Goal: Browse casually

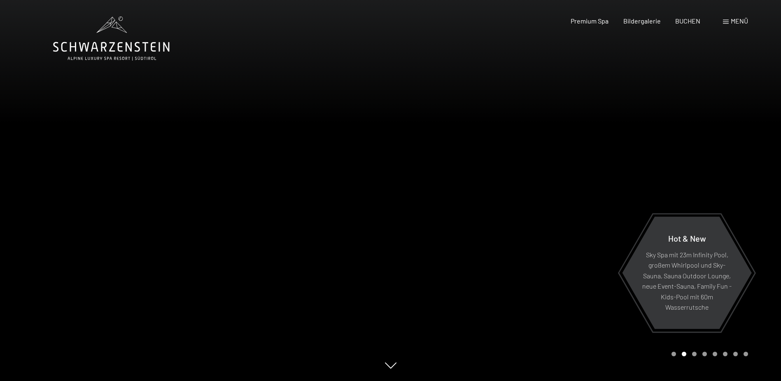
click at [282, 212] on div at bounding box center [195, 190] width 391 height 381
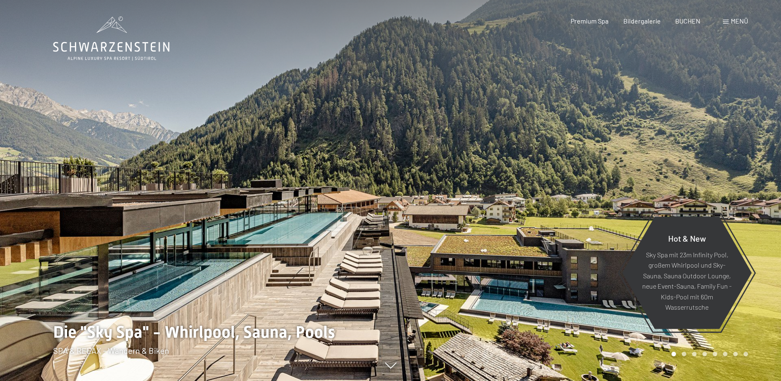
click at [265, 215] on div at bounding box center [195, 190] width 391 height 381
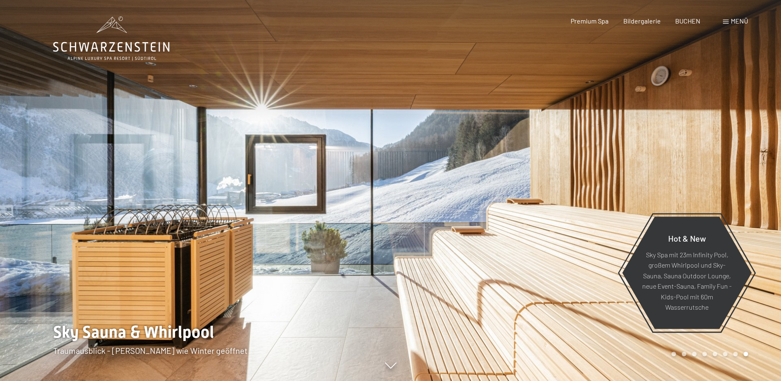
click at [259, 196] on div at bounding box center [195, 190] width 391 height 381
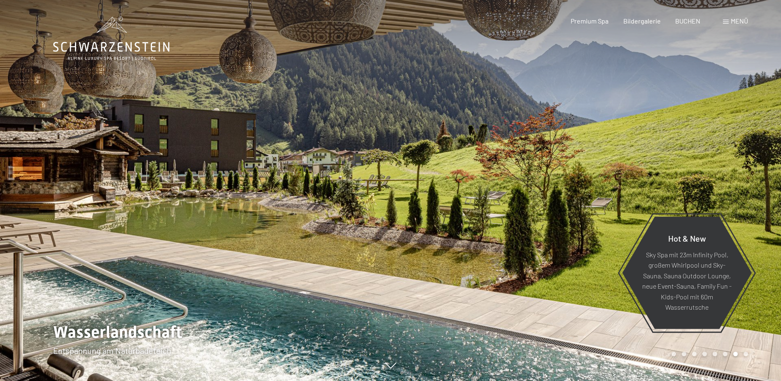
click at [259, 196] on div at bounding box center [195, 190] width 391 height 381
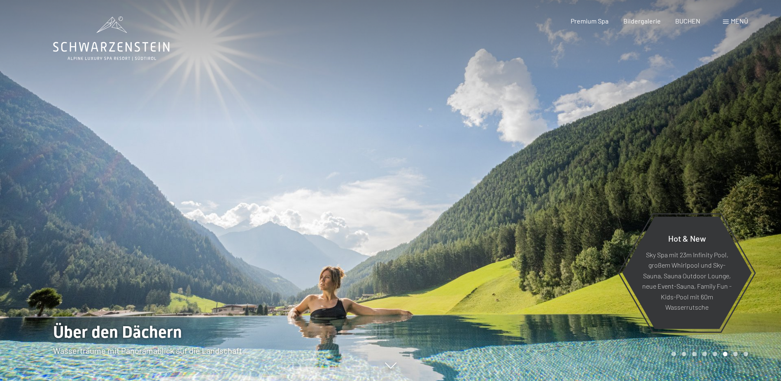
click at [260, 196] on div at bounding box center [195, 190] width 391 height 381
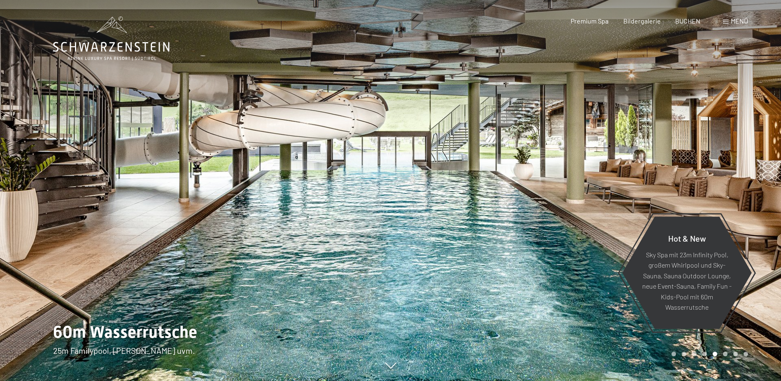
click at [260, 196] on div at bounding box center [195, 190] width 391 height 381
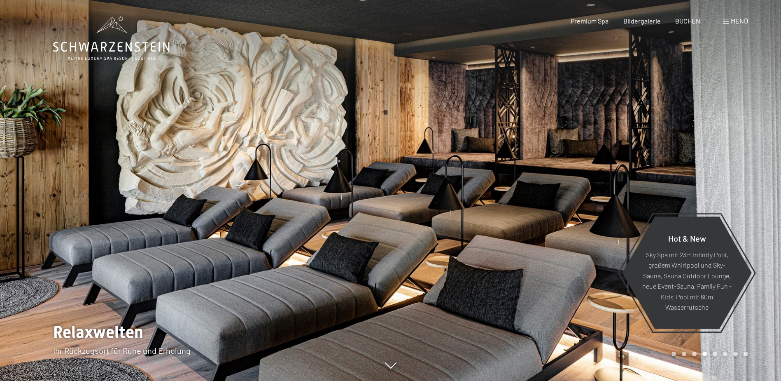
click at [261, 197] on div at bounding box center [195, 190] width 391 height 381
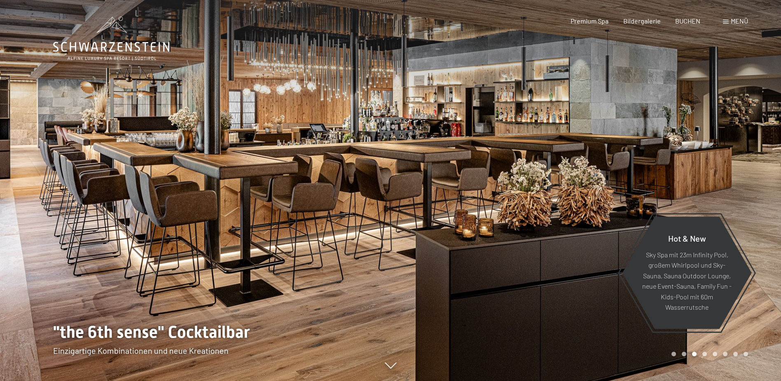
click at [261, 197] on div at bounding box center [195, 190] width 391 height 381
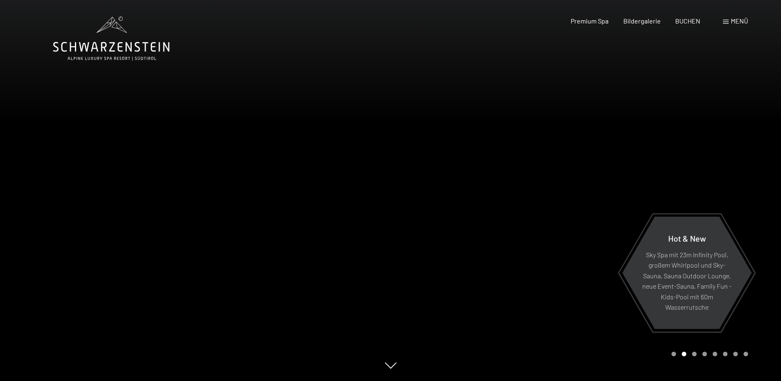
click at [261, 197] on div at bounding box center [195, 190] width 391 height 381
